Goal: Task Accomplishment & Management: Manage account settings

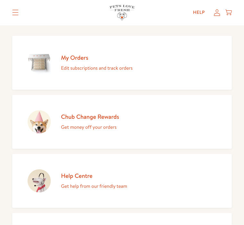
scroll to position [69, 0]
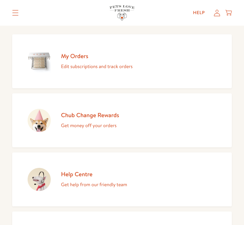
click at [90, 124] on p "Get money off your orders" at bounding box center [90, 125] width 58 height 8
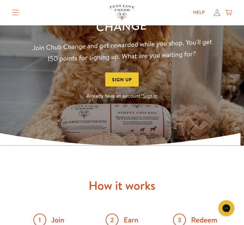
scroll to position [87, 0]
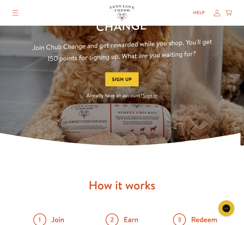
click at [135, 99] on p "Already have an account? Sign In" at bounding box center [122, 96] width 185 height 9
click at [149, 99] on link "Sign In" at bounding box center [150, 96] width 15 height 7
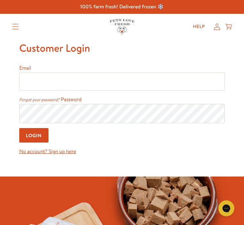
click at [53, 84] on input "Email" at bounding box center [122, 82] width 206 height 18
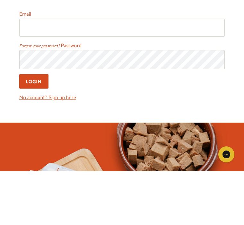
click at [36, 128] on input "Login" at bounding box center [33, 135] width 29 height 14
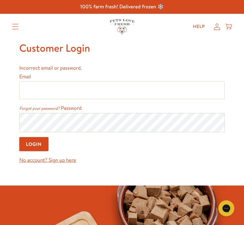
click at [61, 92] on input "Email" at bounding box center [122, 90] width 206 height 18
click at [49, 93] on input "Email" at bounding box center [122, 90] width 206 height 18
click at [55, 93] on input "Email" at bounding box center [122, 90] width 206 height 18
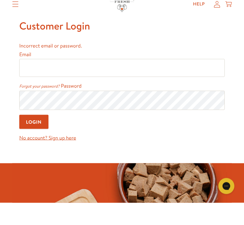
click at [34, 137] on input "Login" at bounding box center [33, 144] width 29 height 14
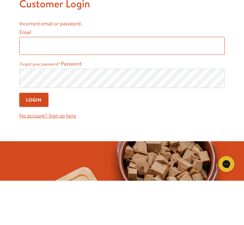
click at [38, 81] on input "Email" at bounding box center [122, 90] width 206 height 18
type input "[EMAIL_ADDRESS][DOMAIN_NAME]"
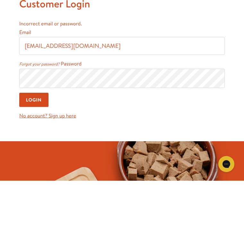
click at [36, 137] on input "Login" at bounding box center [33, 144] width 29 height 14
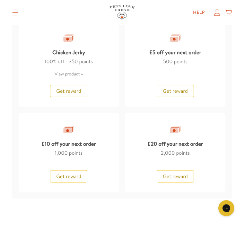
scroll to position [786, 0]
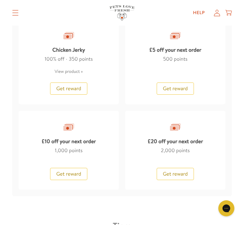
click at [175, 174] on span "Get reward" at bounding box center [175, 174] width 25 height 7
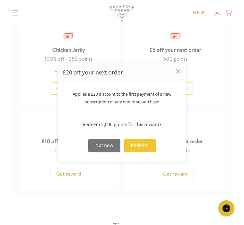
click at [144, 152] on div "Redeem" at bounding box center [140, 145] width 32 height 13
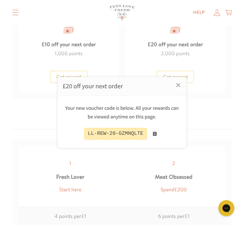
scroll to position [883, 0]
click at [179, 93] on link "×" at bounding box center [178, 85] width 16 height 16
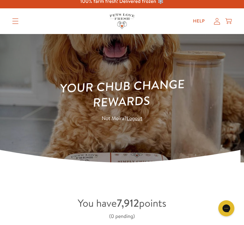
scroll to position [0, 0]
